Goal: Entertainment & Leisure: Consume media (video, audio)

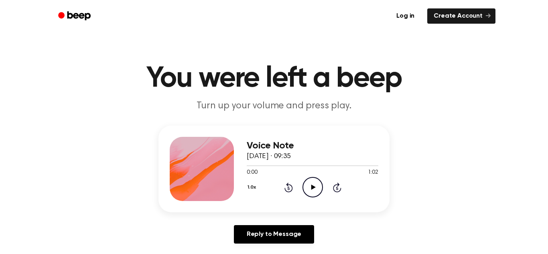
click at [316, 189] on icon "Play Audio" at bounding box center [312, 187] width 20 height 20
click at [317, 188] on icon "Pause Audio" at bounding box center [312, 187] width 20 height 20
click at [316, 195] on icon "Play Audio" at bounding box center [312, 187] width 20 height 20
click at [314, 190] on icon "Play Audio" at bounding box center [312, 187] width 20 height 20
drag, startPoint x: 372, startPoint y: 166, endPoint x: 358, endPoint y: 166, distance: 14.0
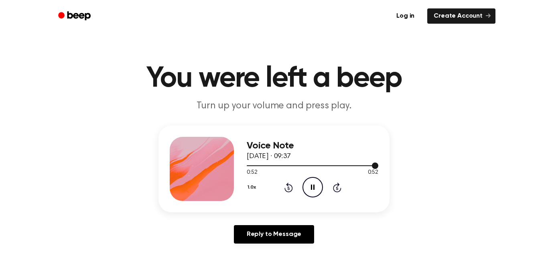
click at [358, 166] on div at bounding box center [313, 165] width 132 height 6
click at [290, 186] on icon "Rewind 5 seconds" at bounding box center [288, 187] width 9 height 10
click at [283, 184] on div "1.0x Rewind 5 seconds Play Audio Skip 5 seconds" at bounding box center [313, 187] width 132 height 20
click at [287, 187] on icon "Rewind 5 seconds" at bounding box center [288, 187] width 9 height 10
click at [316, 193] on icon "Play Audio" at bounding box center [312, 187] width 20 height 20
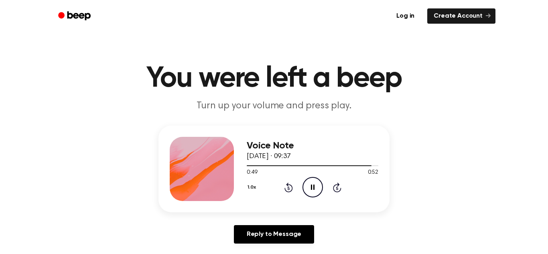
click at [289, 190] on icon "Rewind 5 seconds" at bounding box center [288, 187] width 9 height 10
